Goal: Use online tool/utility

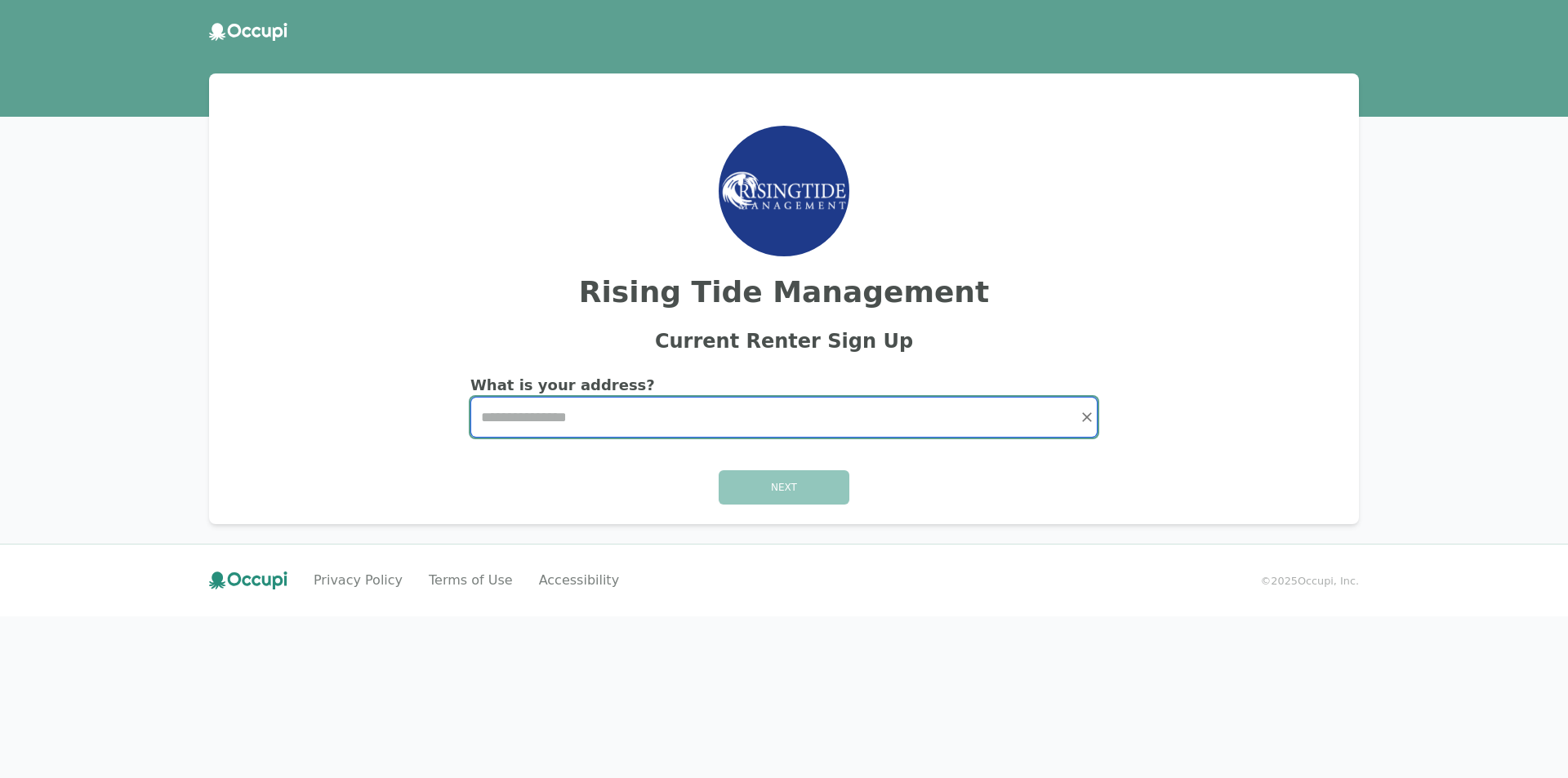
click at [594, 413] on input "Start typing..." at bounding box center [783, 417] width 625 height 39
click at [576, 402] on input "Start typing..." at bounding box center [783, 417] width 625 height 39
